Goal: Task Accomplishment & Management: Manage account settings

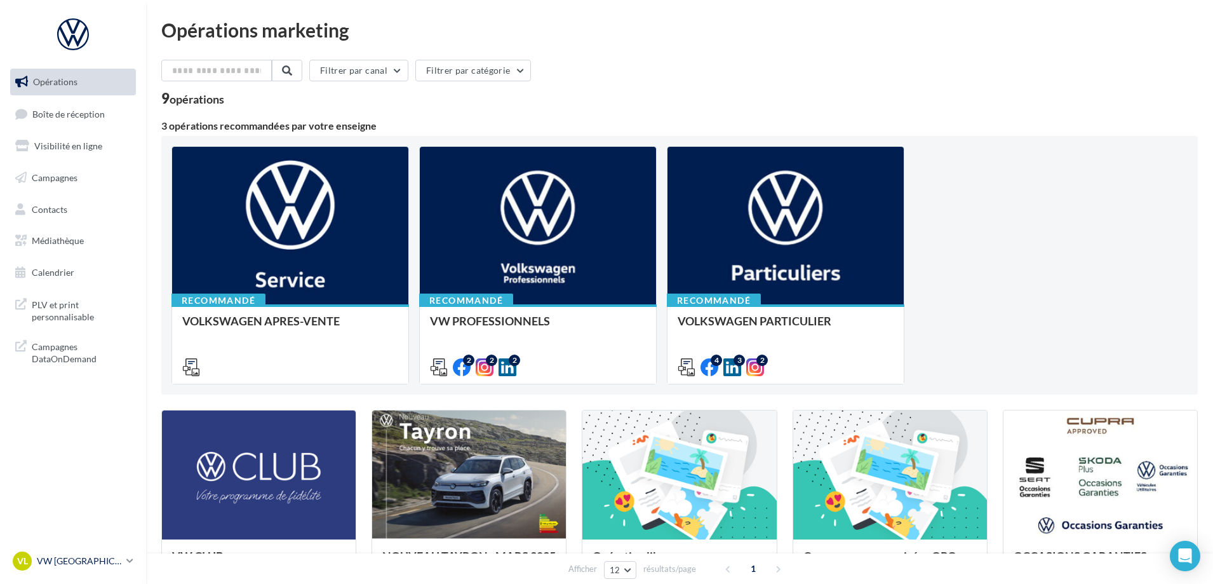
click at [124, 558] on link "VL VW LA [PERSON_NAME] vw-lar-cai" at bounding box center [73, 561] width 126 height 24
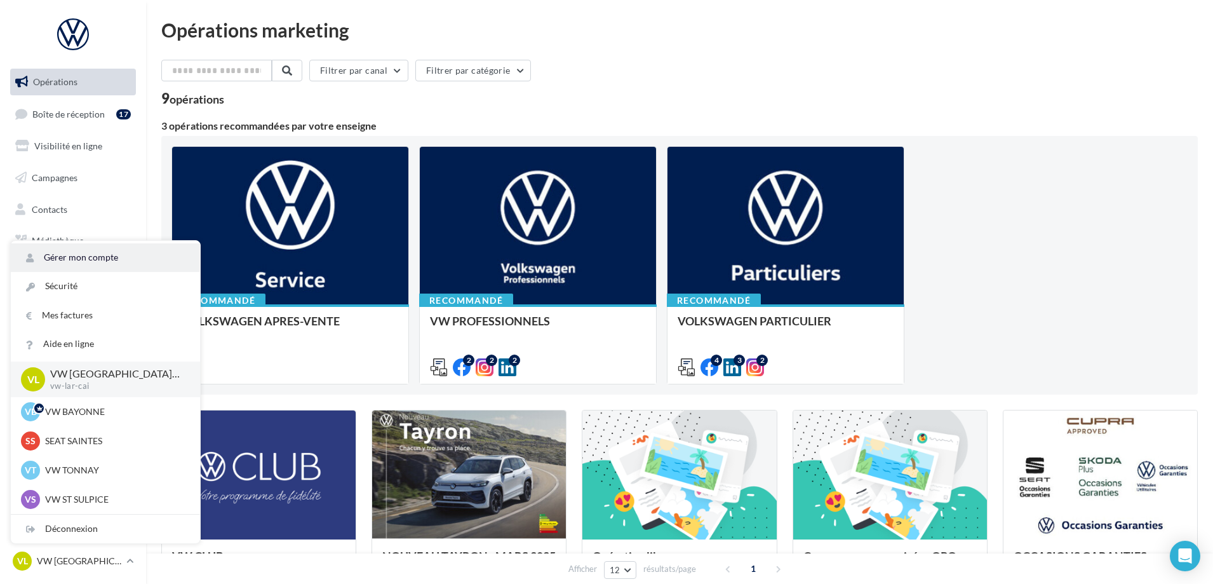
click at [141, 262] on link "Gérer mon compte" at bounding box center [105, 257] width 189 height 29
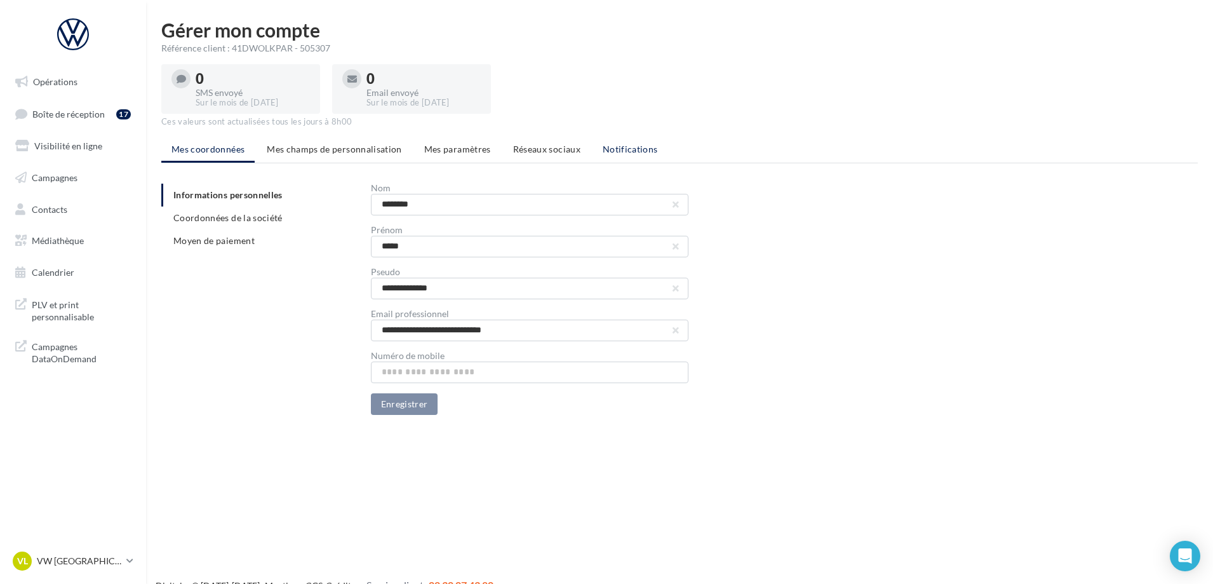
click at [624, 147] on span "Notifications" at bounding box center [630, 149] width 55 height 11
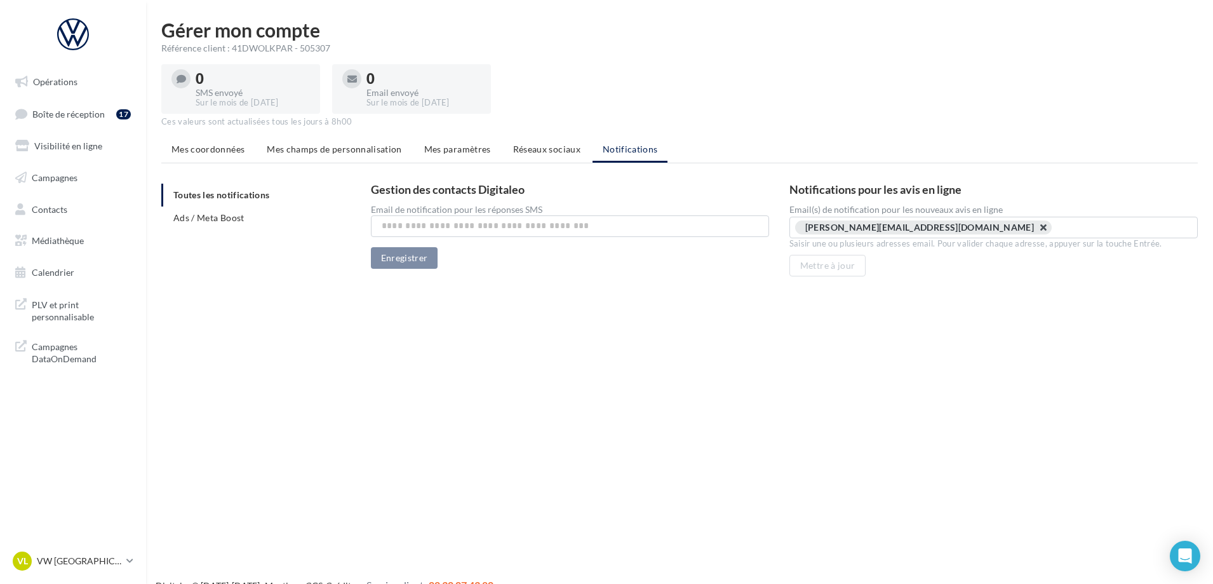
click at [1037, 231] on button "button" at bounding box center [1037, 231] width 0 height 0
click at [943, 224] on input "text" at bounding box center [993, 226] width 380 height 13
paste input "**********"
type input "**********"
click at [842, 270] on button "Mettre à jour" at bounding box center [828, 266] width 77 height 22
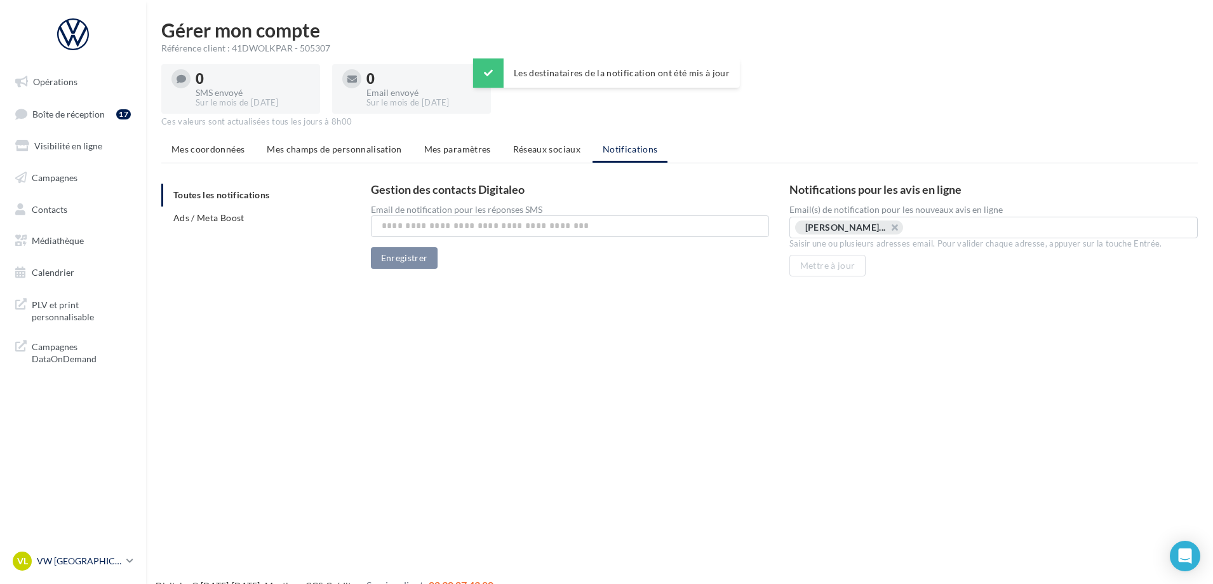
click at [100, 559] on p "VW [GEOGRAPHIC_DATA][PERSON_NAME]" at bounding box center [79, 561] width 84 height 13
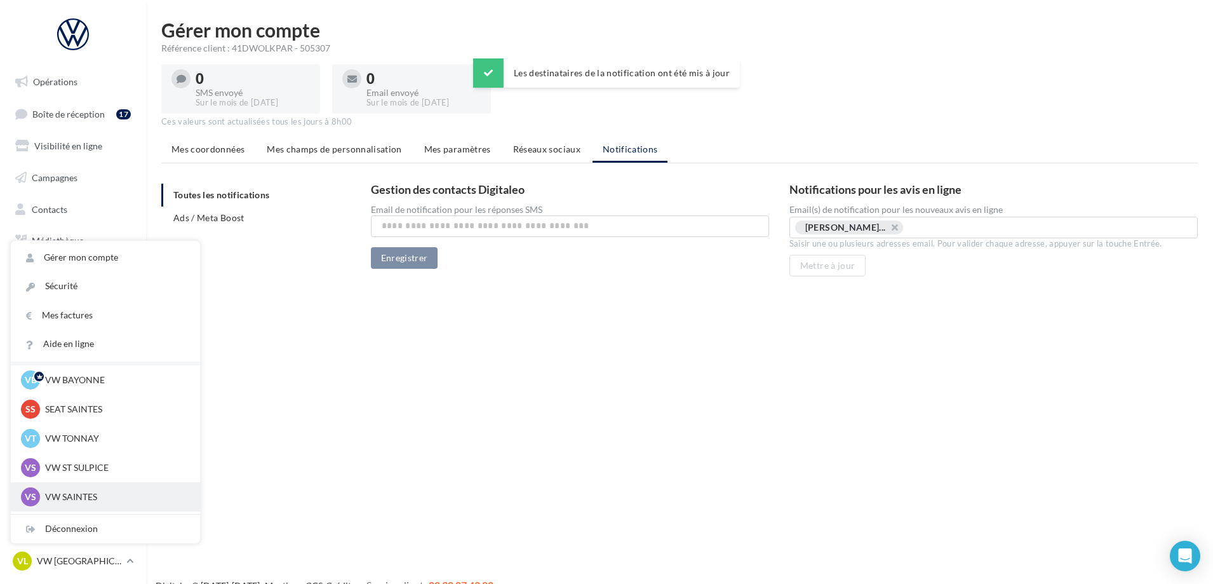
scroll to position [58, 0]
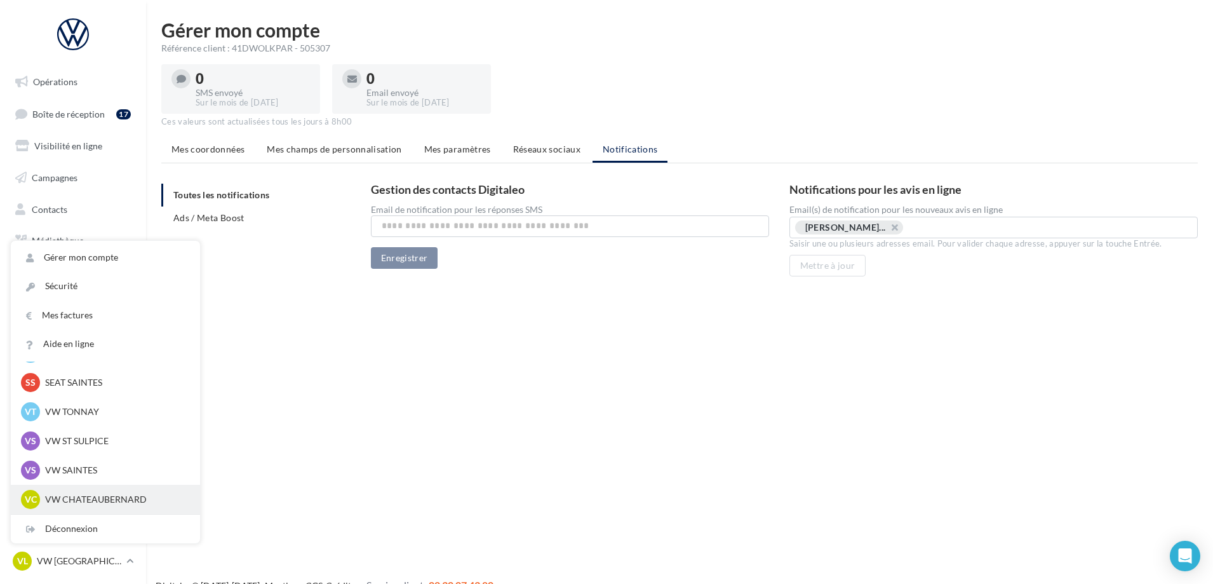
click at [110, 510] on div "VC VW CHATEAUBERNARD vw-cha-cai" at bounding box center [105, 499] width 189 height 29
click at [110, 500] on p "VW CHATEAUBERNARD" at bounding box center [115, 499] width 140 height 13
